Goal: Task Accomplishment & Management: Use online tool/utility

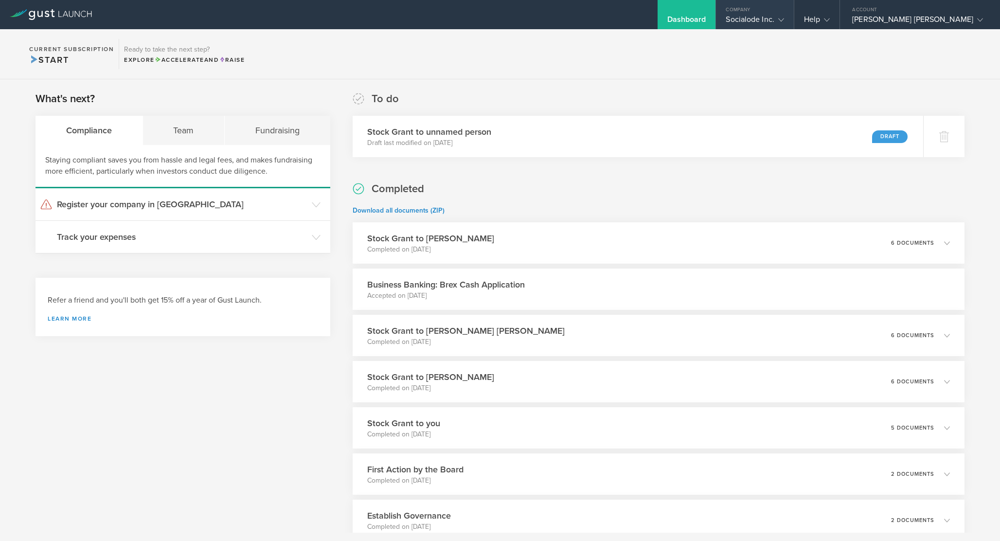
click at [793, 8] on div "Company" at bounding box center [754, 7] width 77 height 15
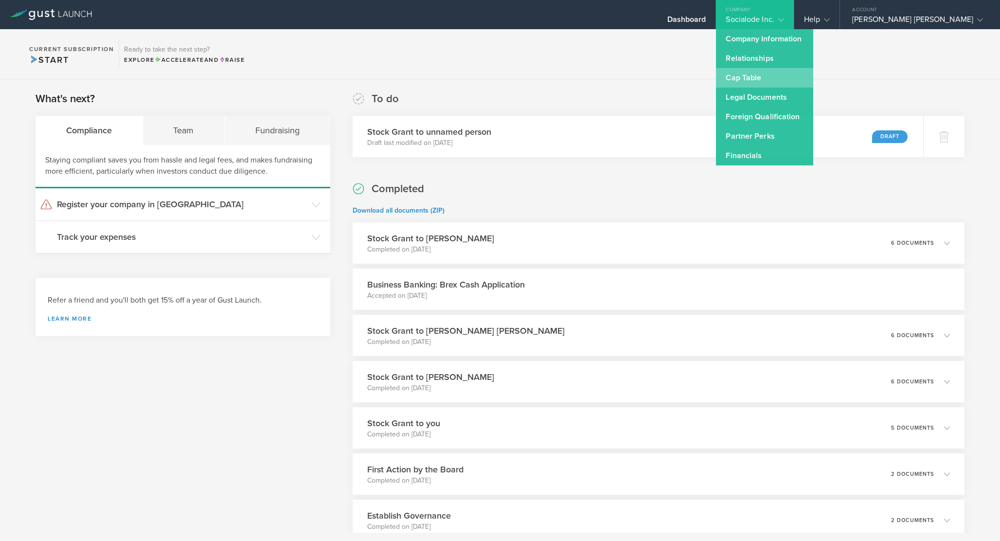
click at [802, 86] on link "Cap Table" at bounding box center [764, 77] width 97 height 19
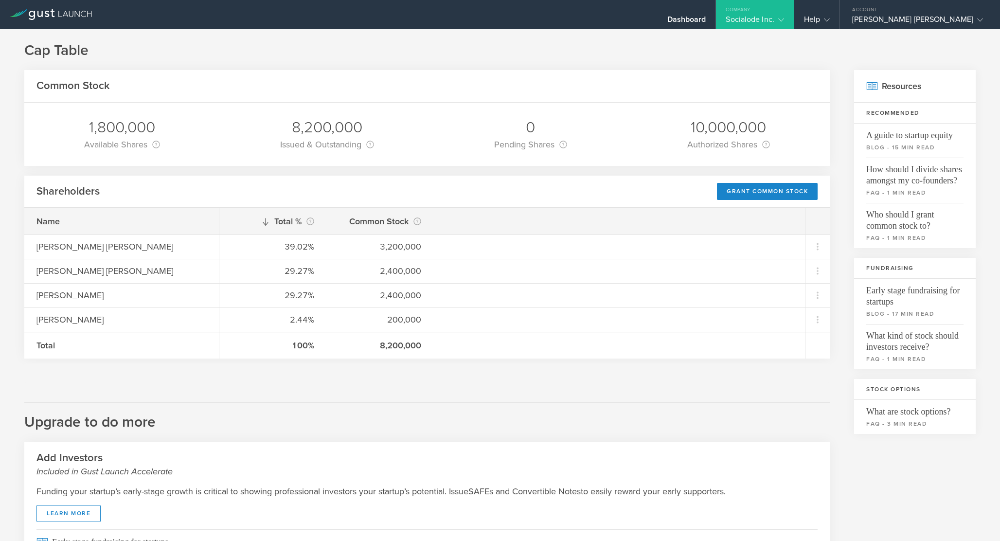
scroll to position [7, 0]
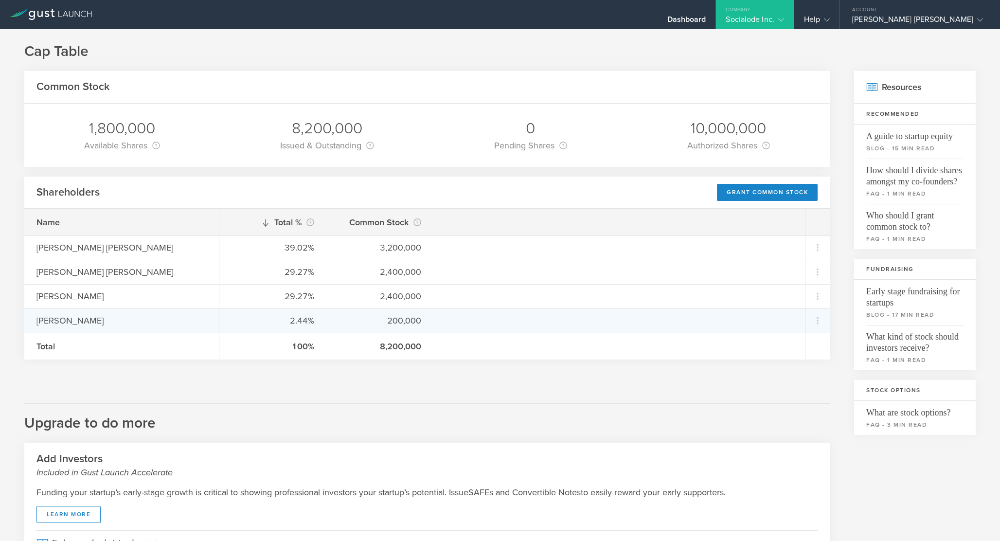
click at [60, 318] on div "William King" at bounding box center [121, 320] width 170 height 13
copy div "William King"
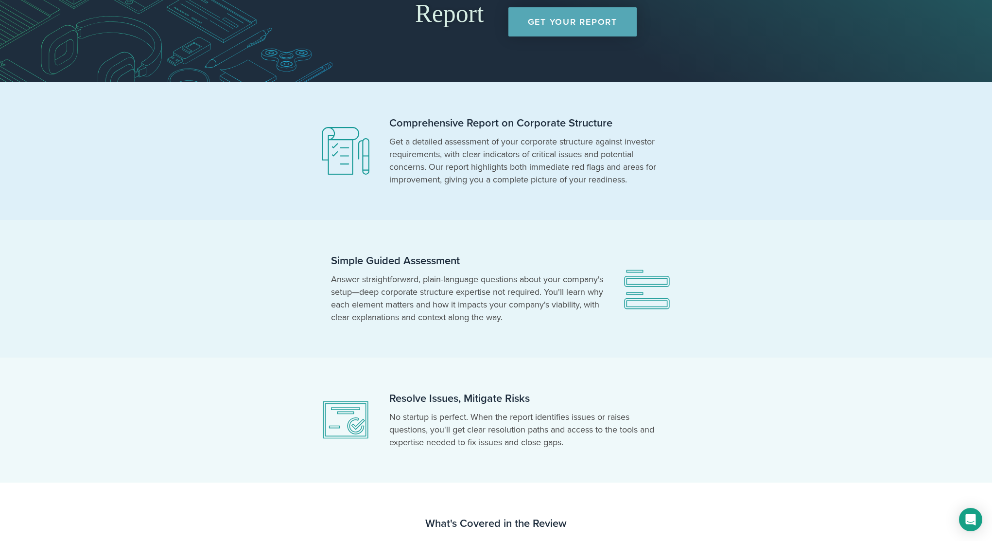
scroll to position [177, 0]
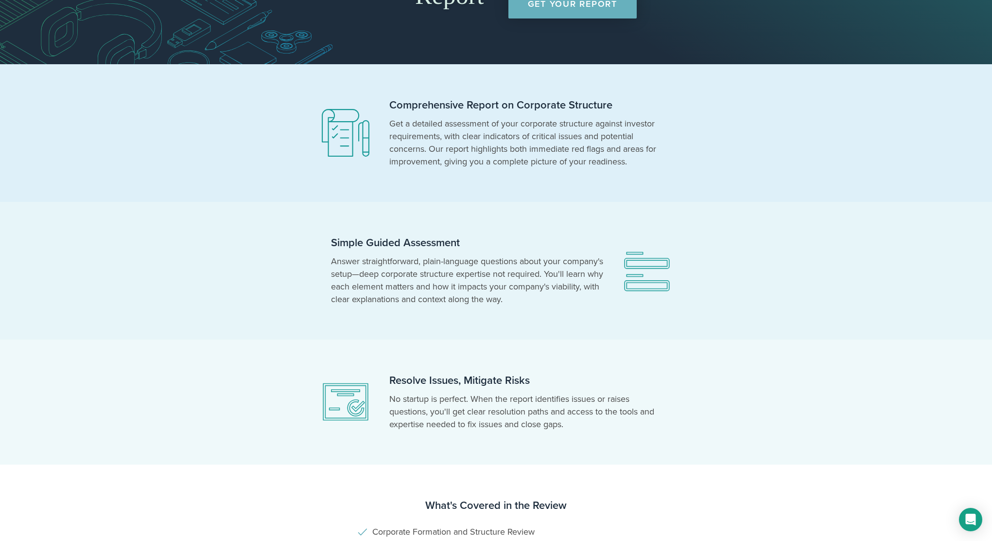
click at [597, 14] on link "Get Your Report" at bounding box center [573, 3] width 128 height 29
